Goal: Transaction & Acquisition: Purchase product/service

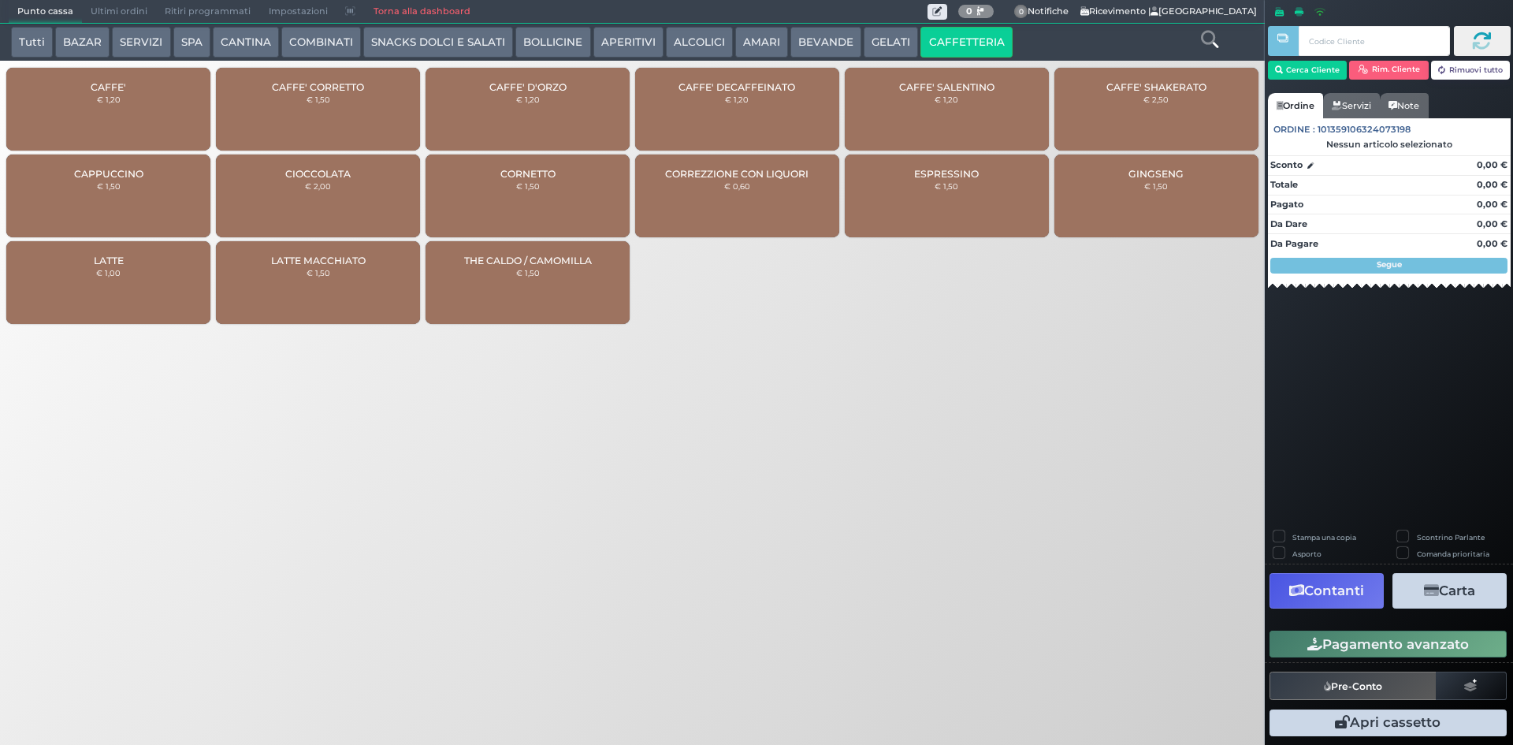
click at [125, 115] on div "CAFFE' € 1,20" at bounding box center [108, 109] width 204 height 83
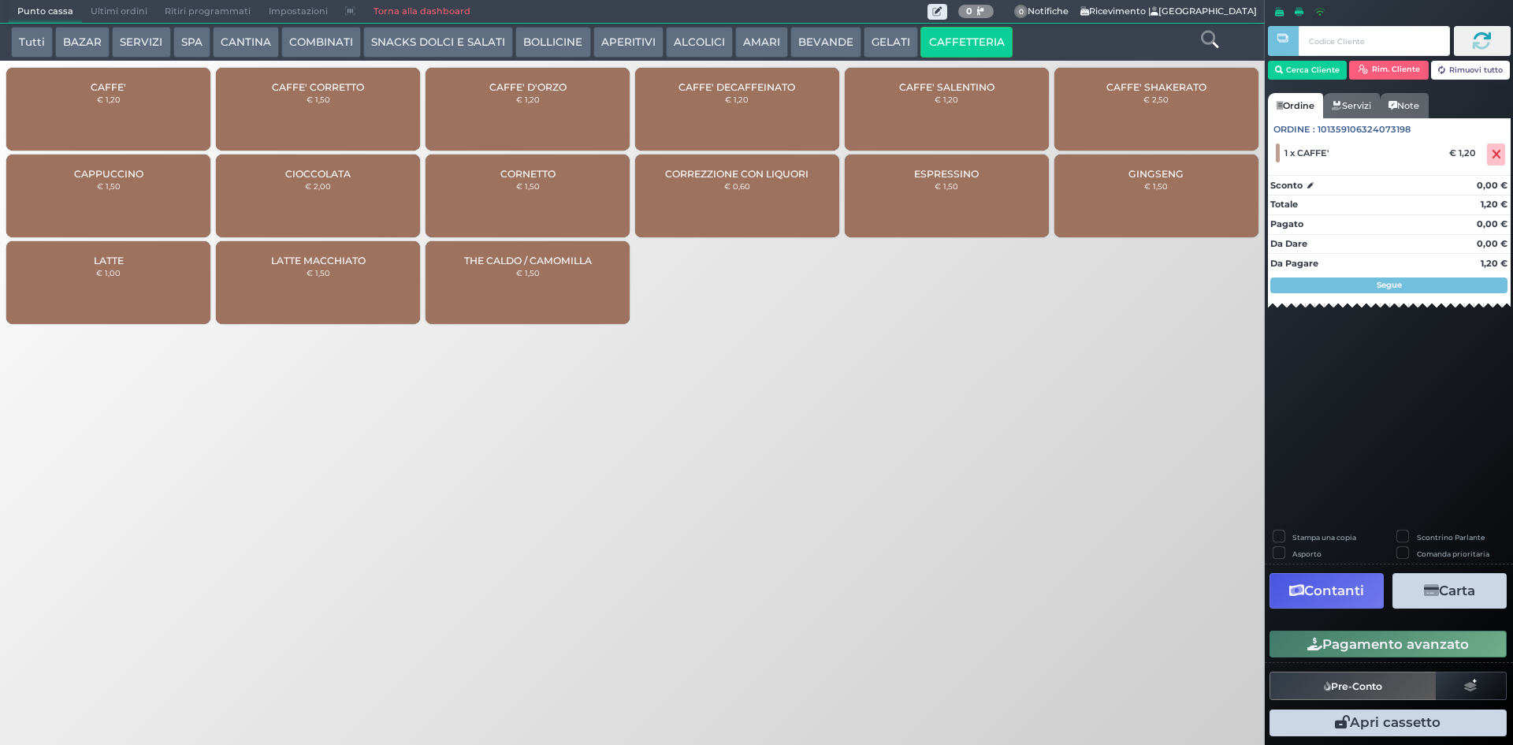
click at [760, 121] on div "CAFFE' DECAFFEINATO € 1,20" at bounding box center [737, 109] width 204 height 83
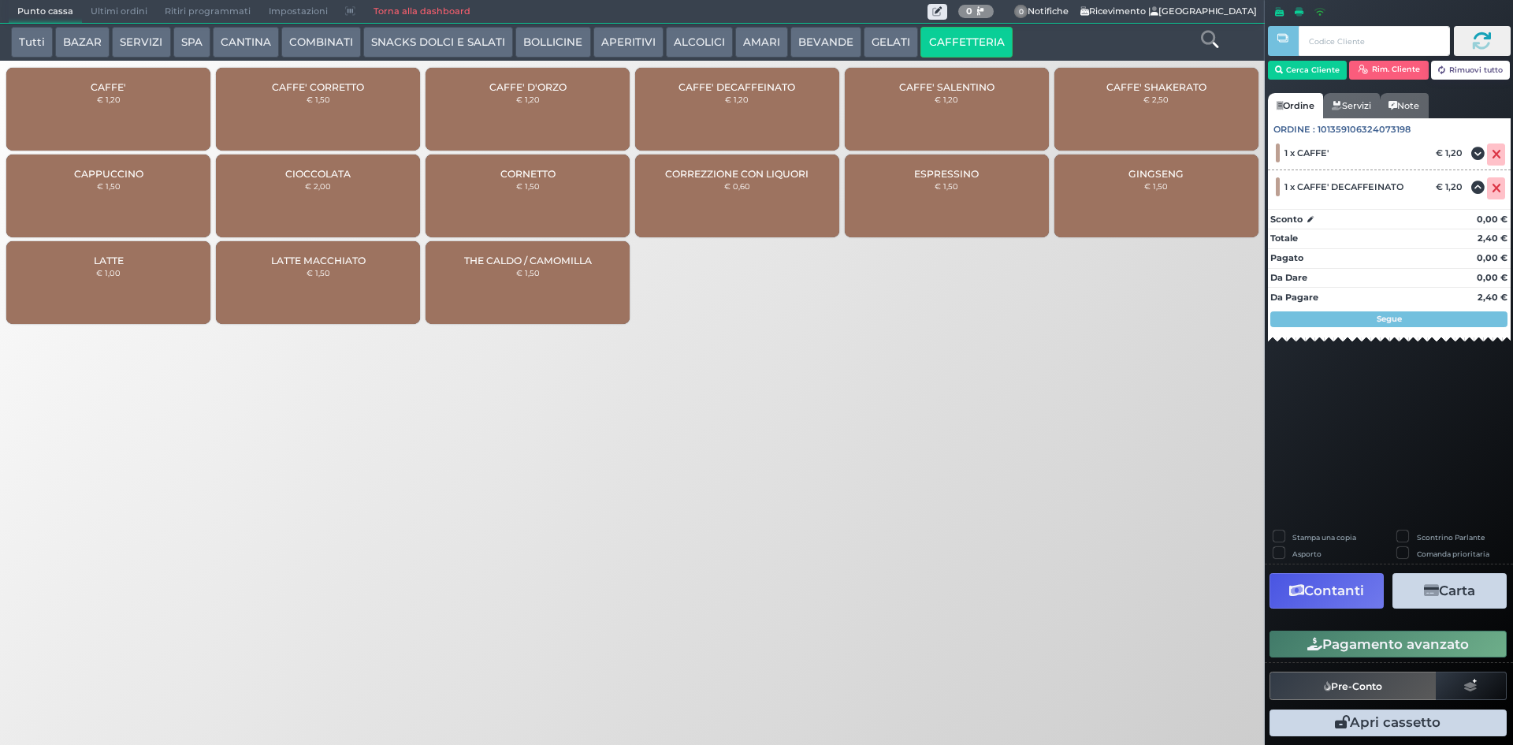
click at [1414, 649] on button "Pagamento avanzato" at bounding box center [1387, 643] width 237 height 27
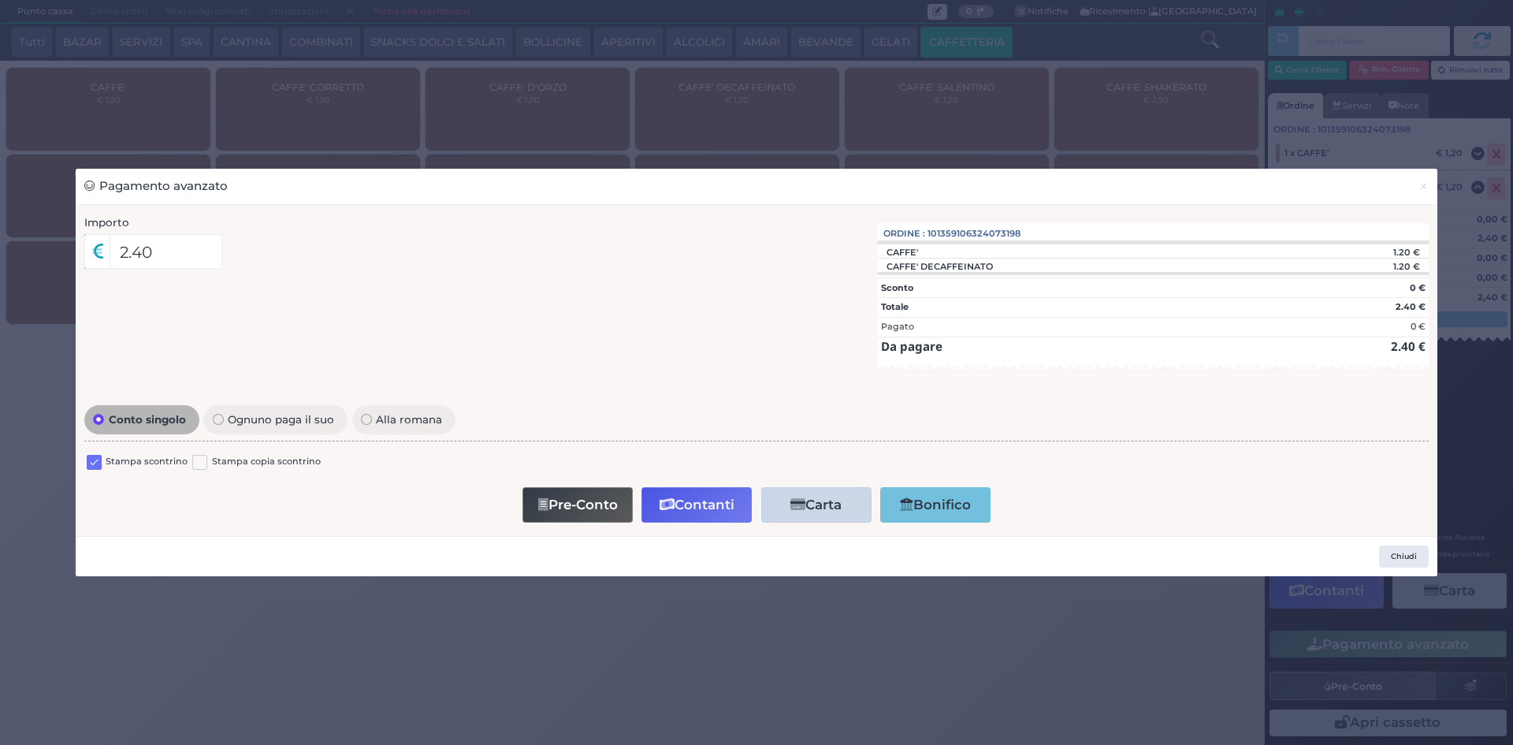
click at [98, 462] on label at bounding box center [94, 462] width 15 height 15
click at [0, 0] on input "checkbox" at bounding box center [0, 0] width 0 height 0
click at [671, 500] on icon "button" at bounding box center [667, 504] width 15 height 13
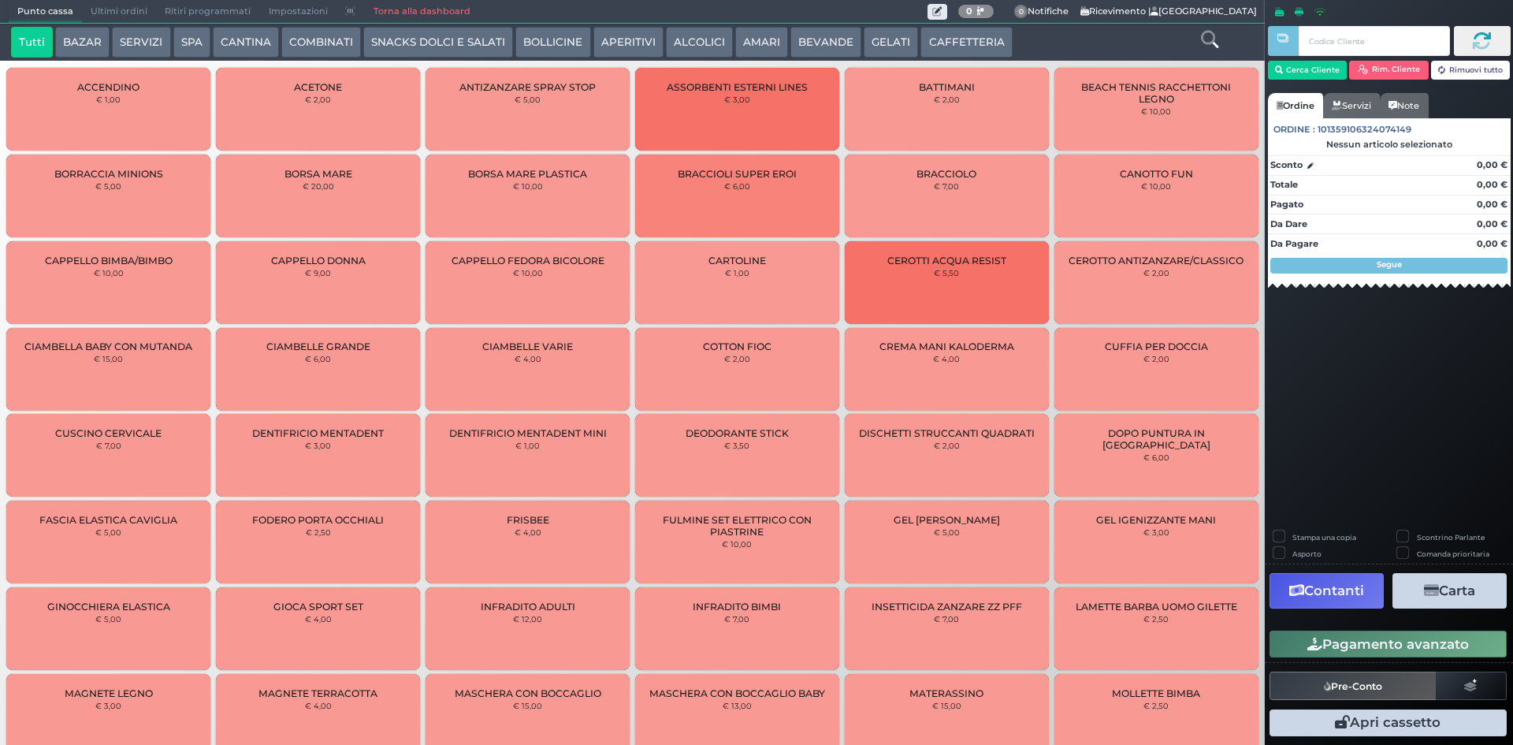
click at [110, 15] on span "Ultimi ordini" at bounding box center [119, 12] width 74 height 22
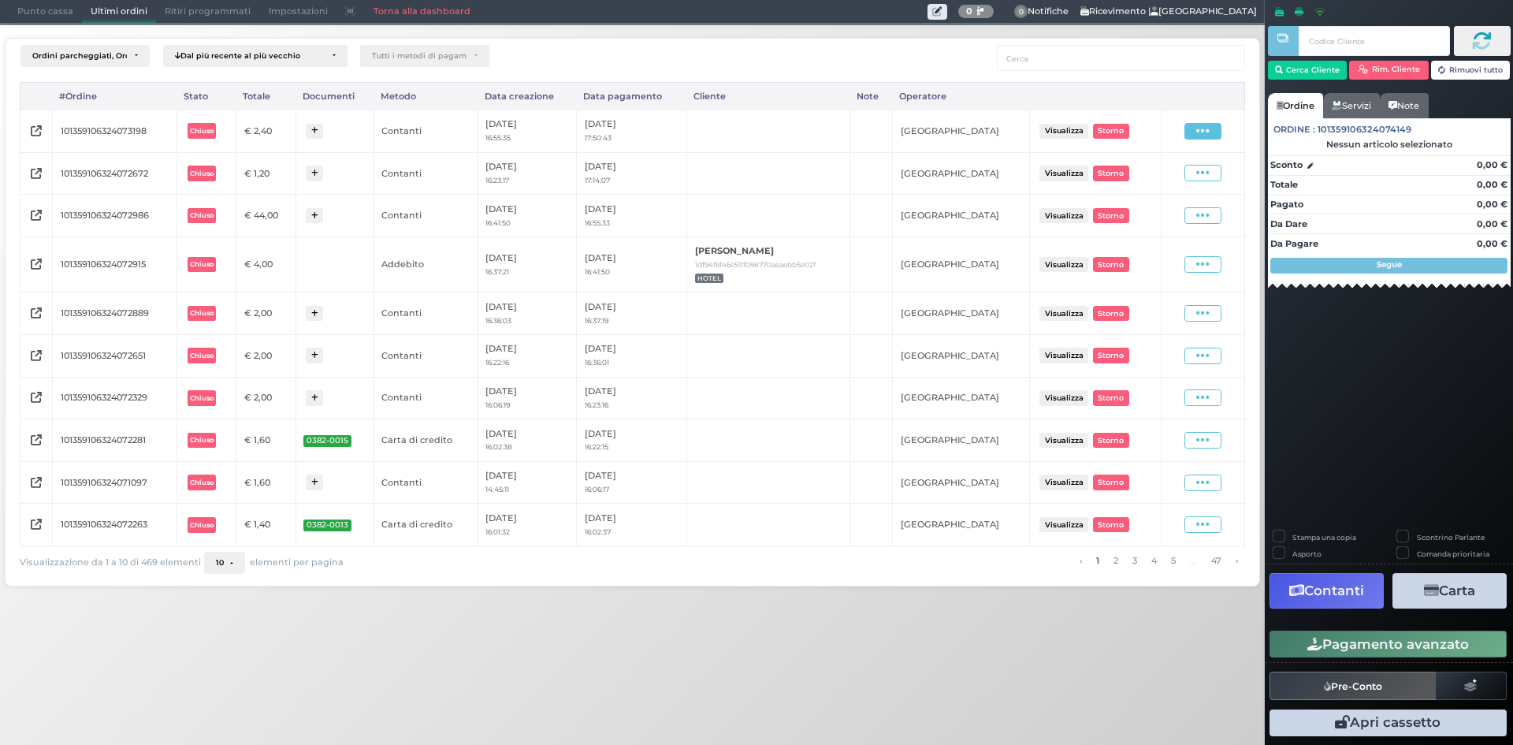
click at [1202, 136] on icon at bounding box center [1202, 131] width 13 height 15
click at [1150, 177] on span "Ristampa Pre-Conto" at bounding box center [1166, 176] width 65 height 27
